Goal: Information Seeking & Learning: Learn about a topic

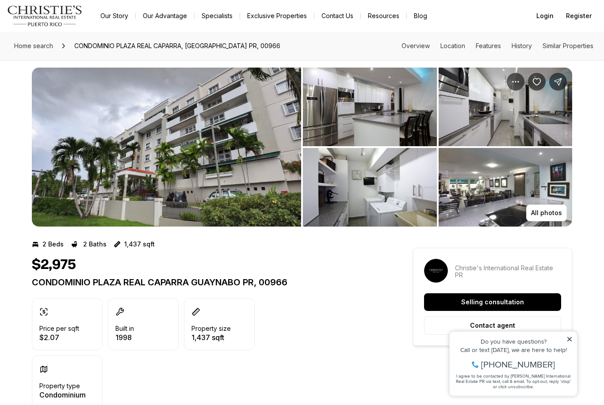
scroll to position [7, 0]
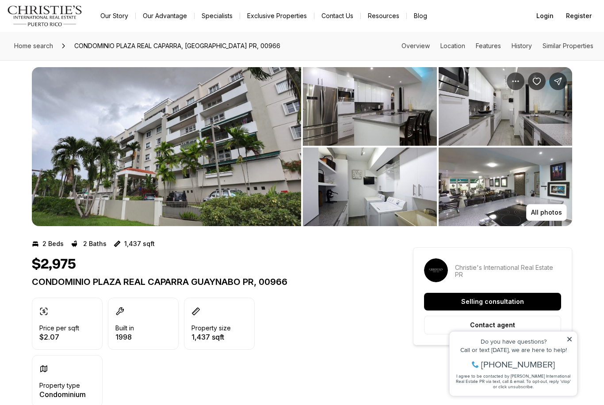
click at [346, 107] on img "View image gallery" at bounding box center [370, 106] width 134 height 79
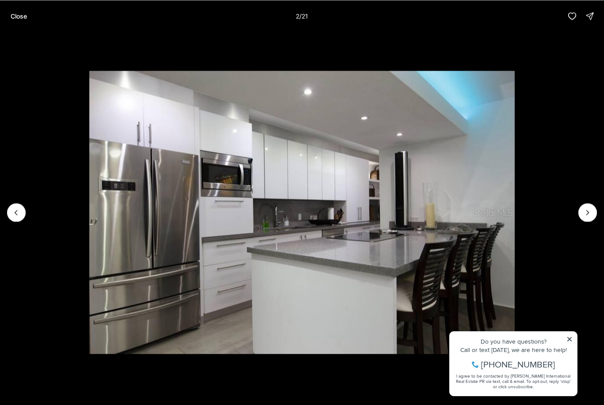
click at [588, 213] on icon "Next slide" at bounding box center [587, 212] width 9 height 9
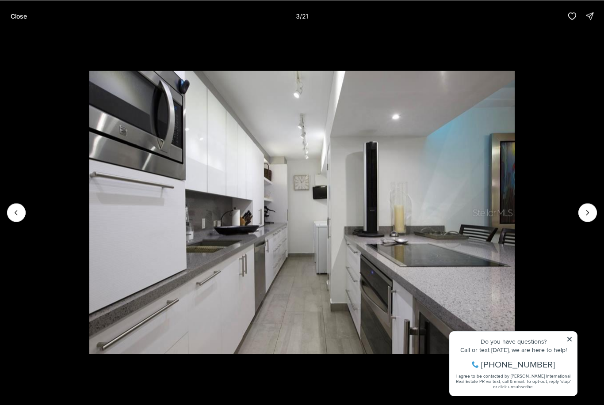
click at [587, 210] on icon "Next slide" at bounding box center [587, 212] width 9 height 9
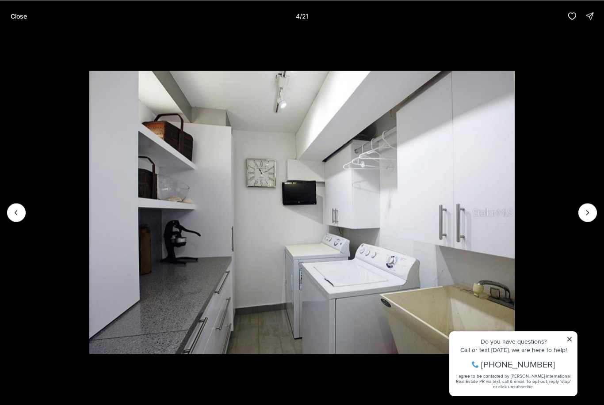
click at [588, 208] on icon "Next slide" at bounding box center [587, 212] width 9 height 9
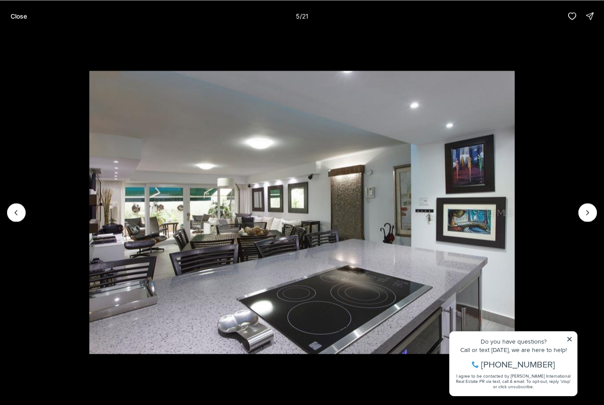
click at [585, 206] on button "Next slide" at bounding box center [587, 212] width 19 height 19
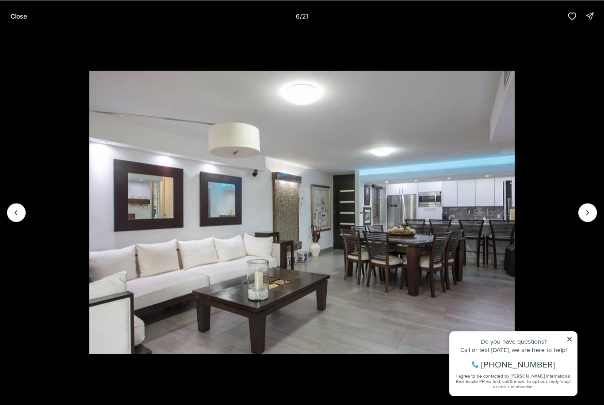
click at [580, 207] on button "Next slide" at bounding box center [587, 212] width 19 height 19
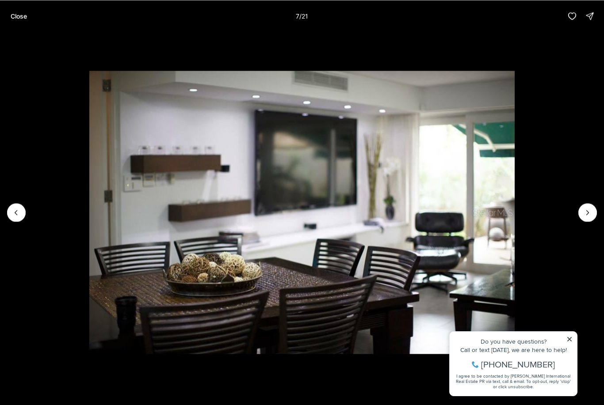
click at [574, 207] on li "7 of 21" at bounding box center [302, 212] width 604 height 361
click at [588, 210] on icon "Next slide" at bounding box center [587, 212] width 9 height 9
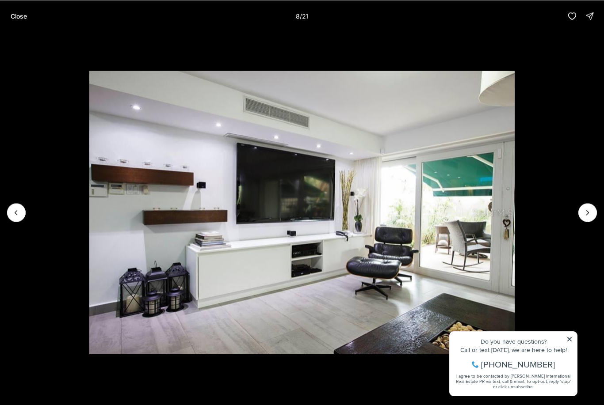
click at [569, 341] on li "8 of 21" at bounding box center [302, 212] width 604 height 361
click at [578, 211] on li "8 of 21" at bounding box center [302, 212] width 604 height 361
click at [569, 339] on li "8 of 21" at bounding box center [302, 212] width 604 height 361
click at [568, 336] on li "8 of 21" at bounding box center [302, 212] width 604 height 361
click at [583, 210] on icon "Next slide" at bounding box center [587, 212] width 9 height 9
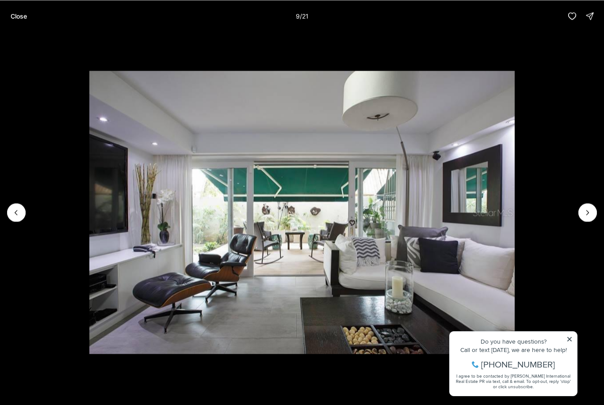
click at [584, 212] on icon "Next slide" at bounding box center [587, 212] width 9 height 9
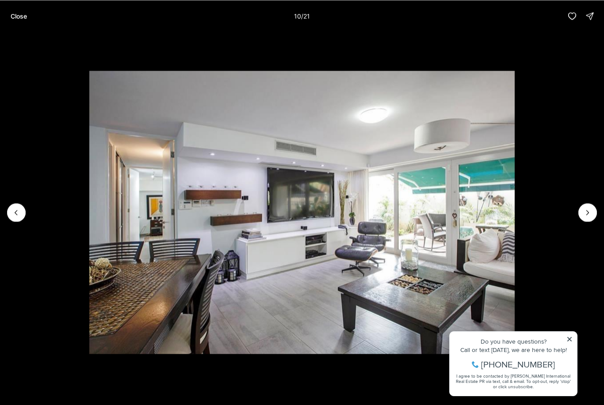
click at [584, 214] on icon "Next slide" at bounding box center [587, 212] width 9 height 9
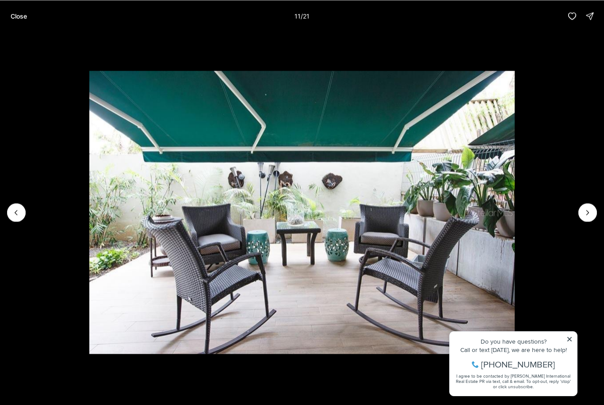
click at [580, 213] on button "Next slide" at bounding box center [587, 212] width 19 height 19
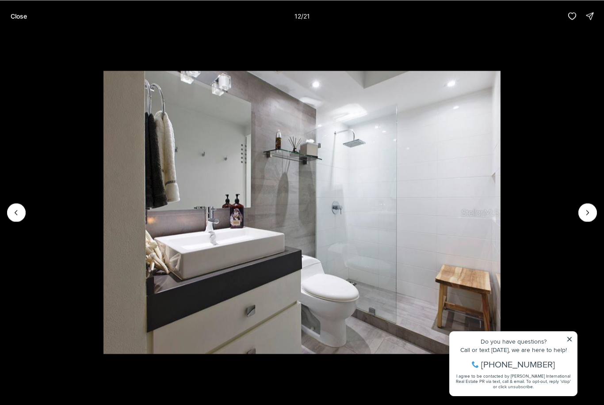
click at [578, 215] on button "Next slide" at bounding box center [587, 212] width 19 height 19
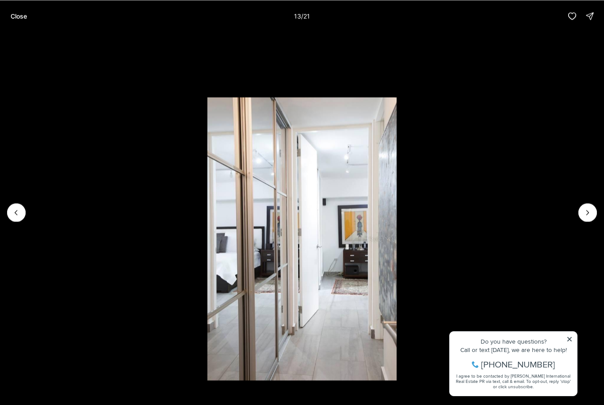
click at [580, 211] on button "Next slide" at bounding box center [587, 212] width 19 height 19
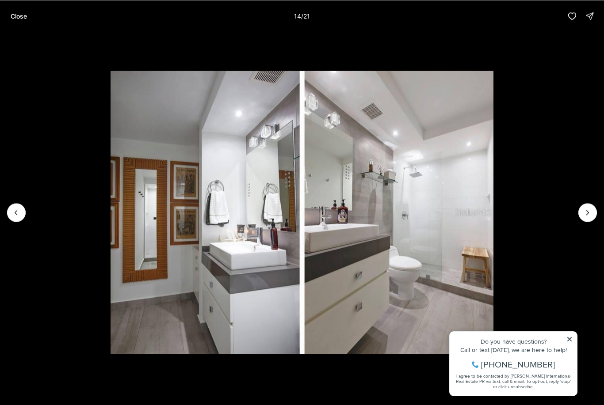
click at [583, 210] on icon "Next slide" at bounding box center [587, 212] width 9 height 9
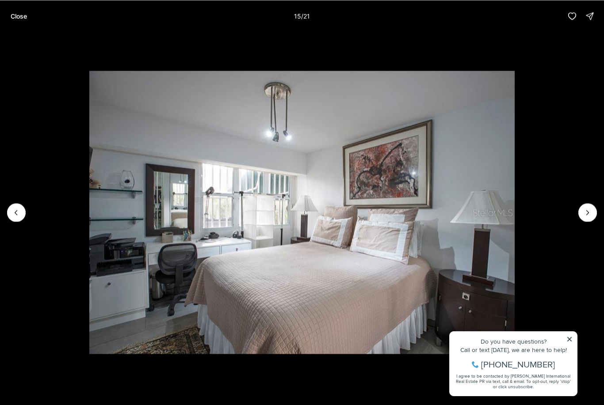
click at [586, 209] on icon "Next slide" at bounding box center [587, 212] width 9 height 9
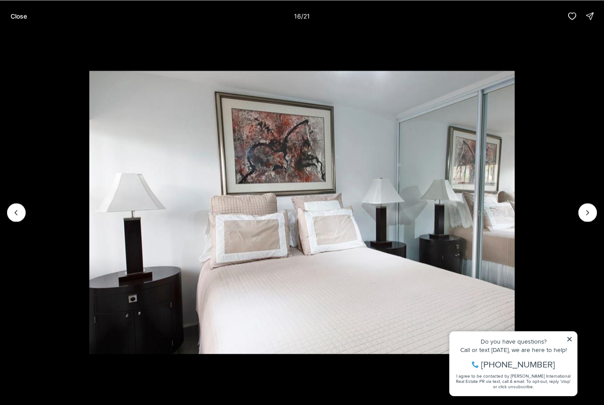
click at [585, 208] on icon "Next slide" at bounding box center [587, 212] width 9 height 9
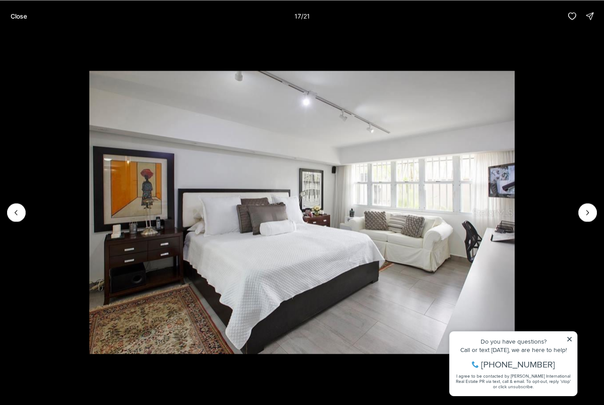
click at [585, 213] on icon "Next slide" at bounding box center [587, 212] width 9 height 9
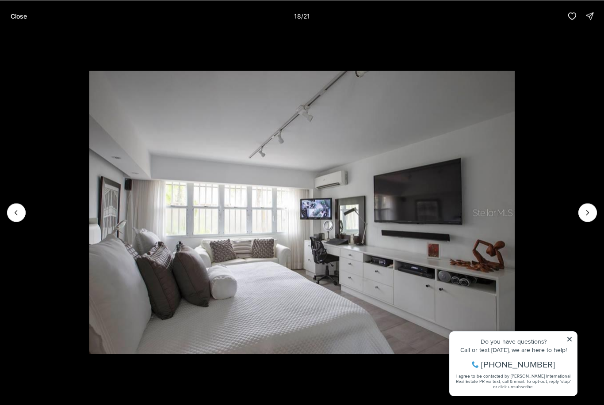
click at [588, 209] on icon "Next slide" at bounding box center [587, 212] width 9 height 9
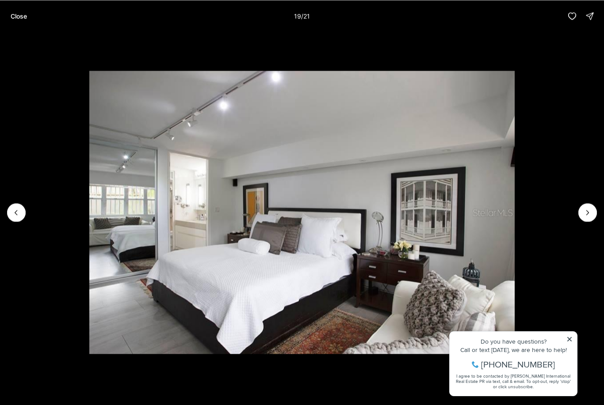
click at [588, 208] on icon "Next slide" at bounding box center [587, 212] width 9 height 9
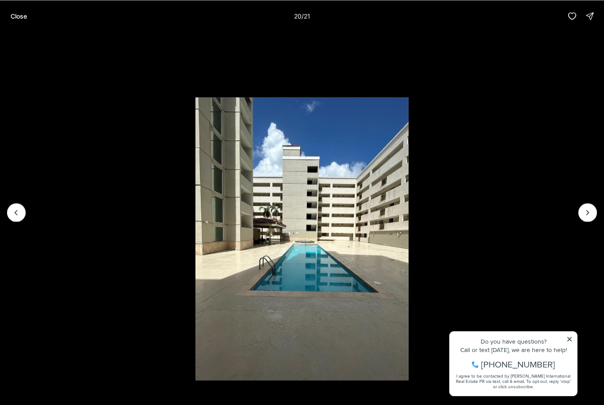
click at [590, 210] on icon "Next slide" at bounding box center [587, 212] width 9 height 9
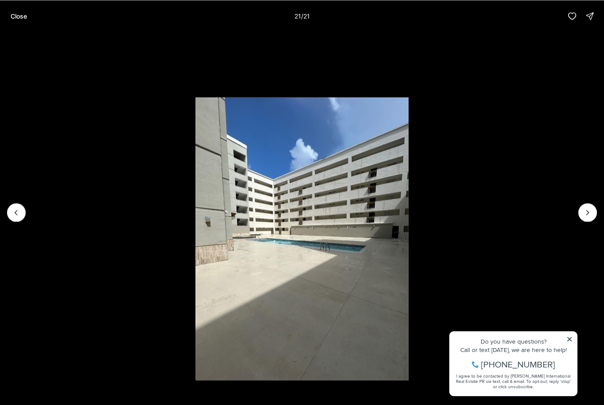
click at [589, 209] on div at bounding box center [587, 212] width 19 height 19
click at [587, 210] on div at bounding box center [587, 212] width 19 height 19
click at [24, 16] on p "Close" at bounding box center [19, 15] width 16 height 7
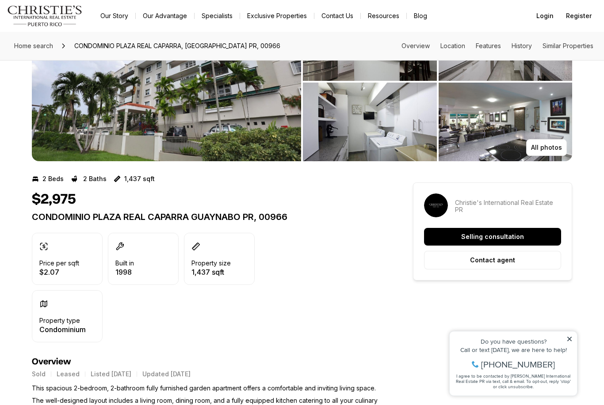
scroll to position [59, 0]
